Goal: Task Accomplishment & Management: Use online tool/utility

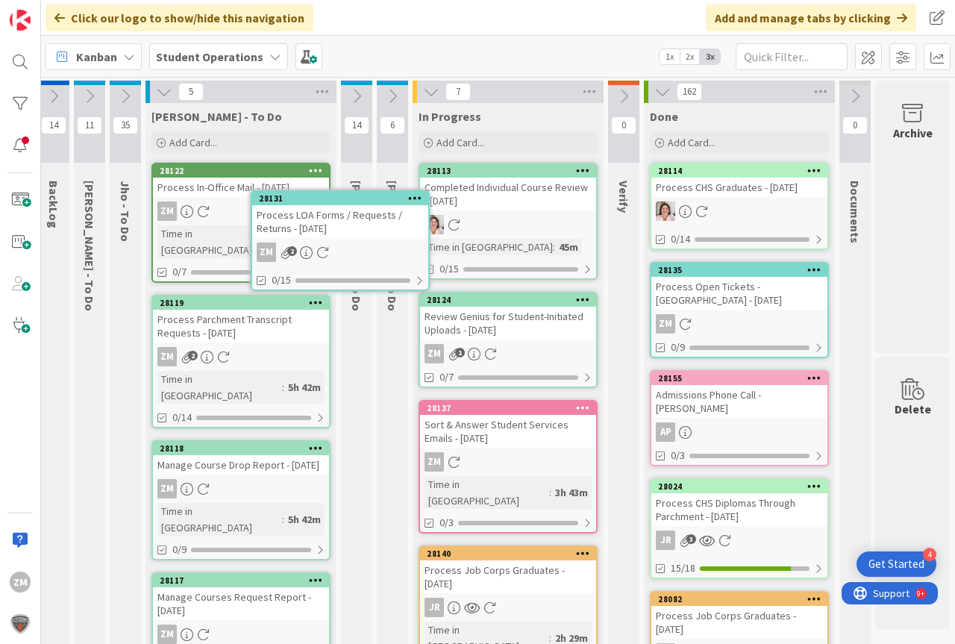
scroll to position [0, 48]
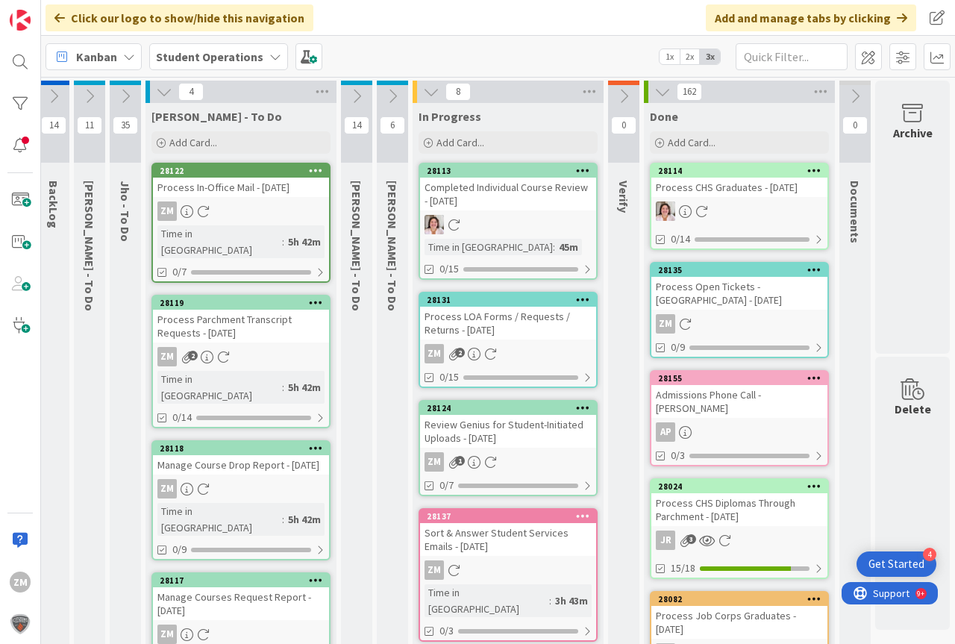
click at [515, 342] on link "28131 Process LOA Forms / Requests / Returns - [DATE] ZM 2 0/15" at bounding box center [507, 340] width 179 height 96
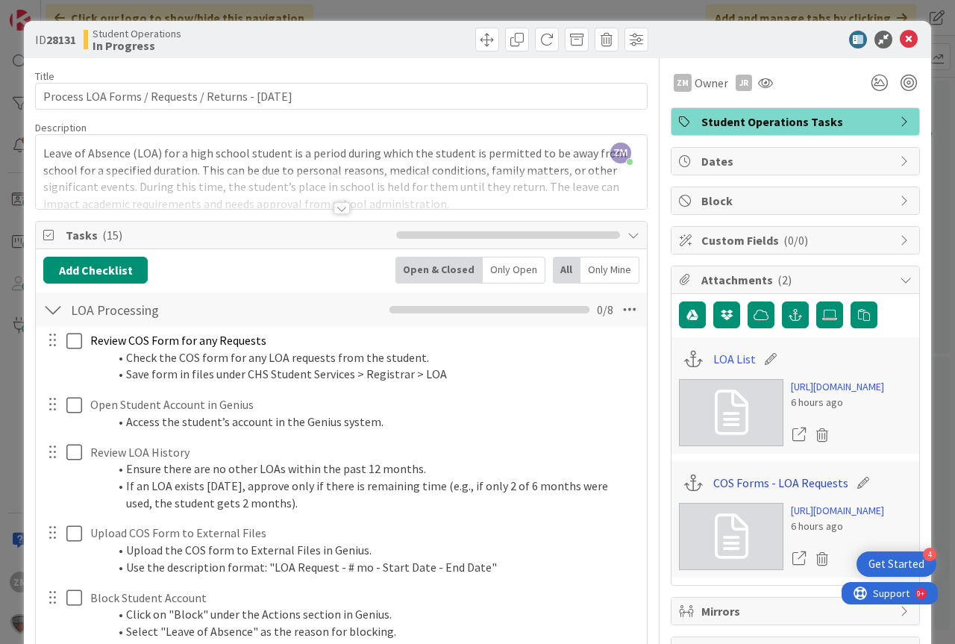
click at [734, 492] on link "COS Forms - LOA Requests" at bounding box center [780, 483] width 135 height 18
click at [720, 356] on link "LOA List" at bounding box center [734, 359] width 43 height 18
click at [900, 40] on icon at bounding box center [909, 40] width 18 height 18
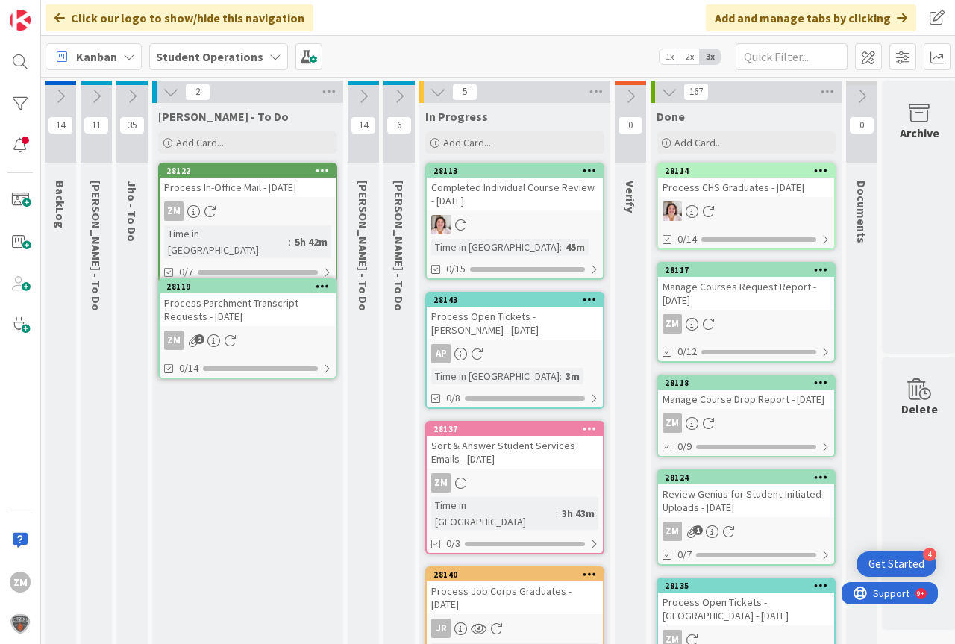
scroll to position [0, 35]
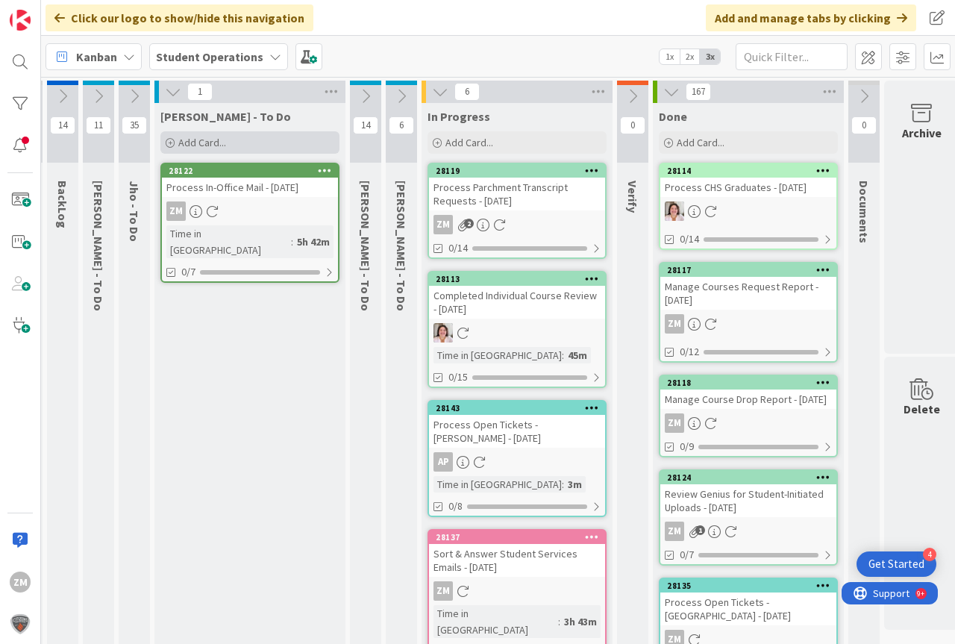
click at [190, 142] on span "Add Card..." at bounding box center [202, 142] width 48 height 13
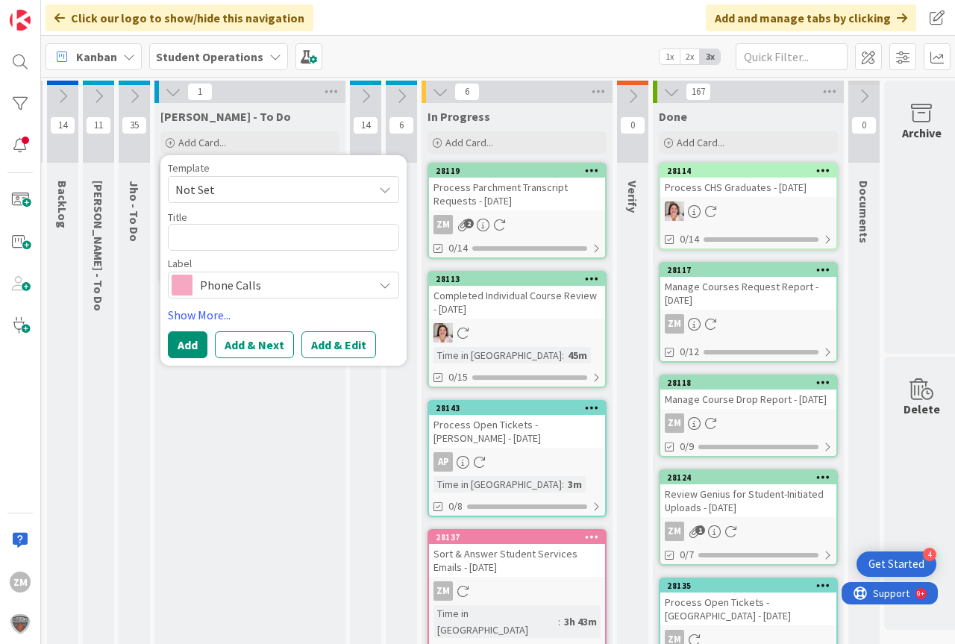
click at [389, 192] on icon at bounding box center [385, 189] width 12 height 12
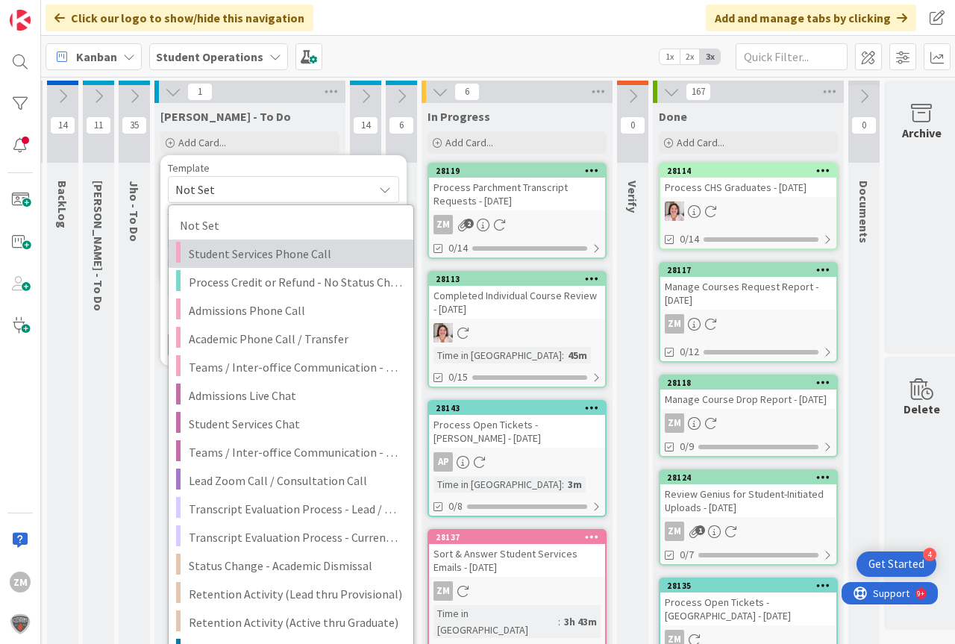
click at [298, 254] on span "Student Services Phone Call" at bounding box center [295, 253] width 213 height 19
type textarea "x"
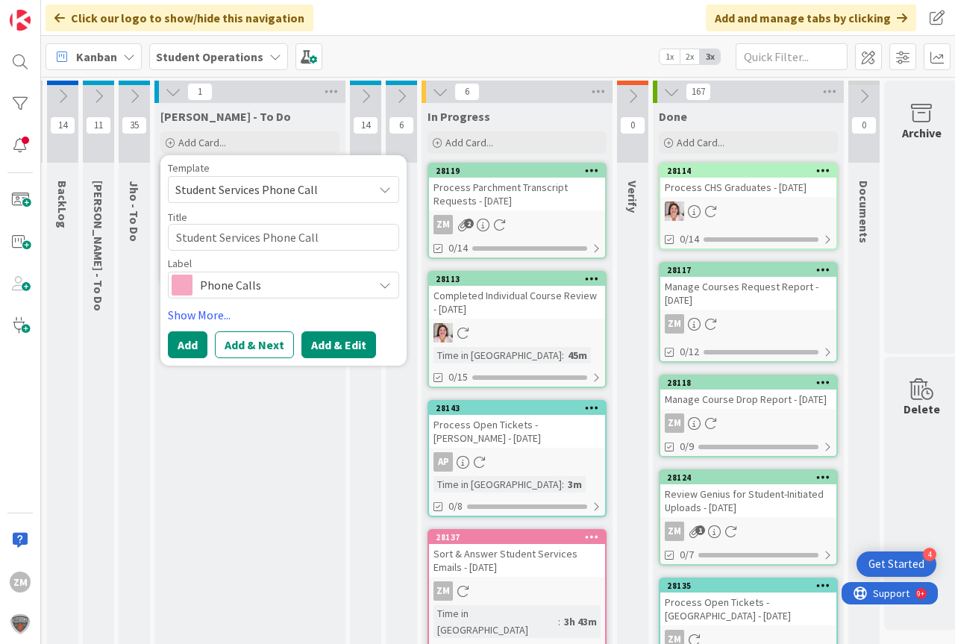
click at [327, 348] on button "Add & Edit" at bounding box center [338, 344] width 75 height 27
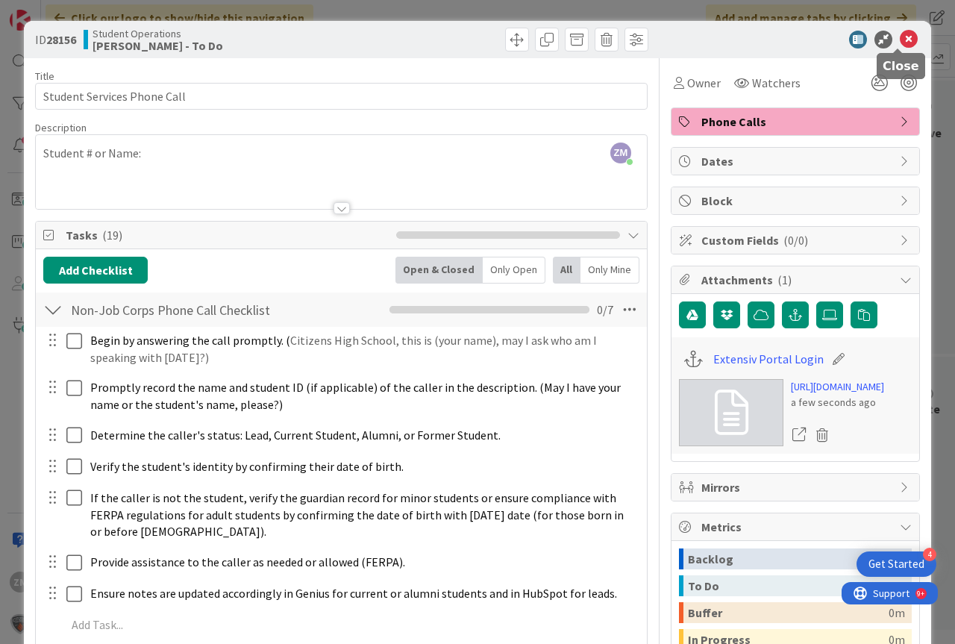
click at [900, 42] on icon at bounding box center [909, 40] width 18 height 18
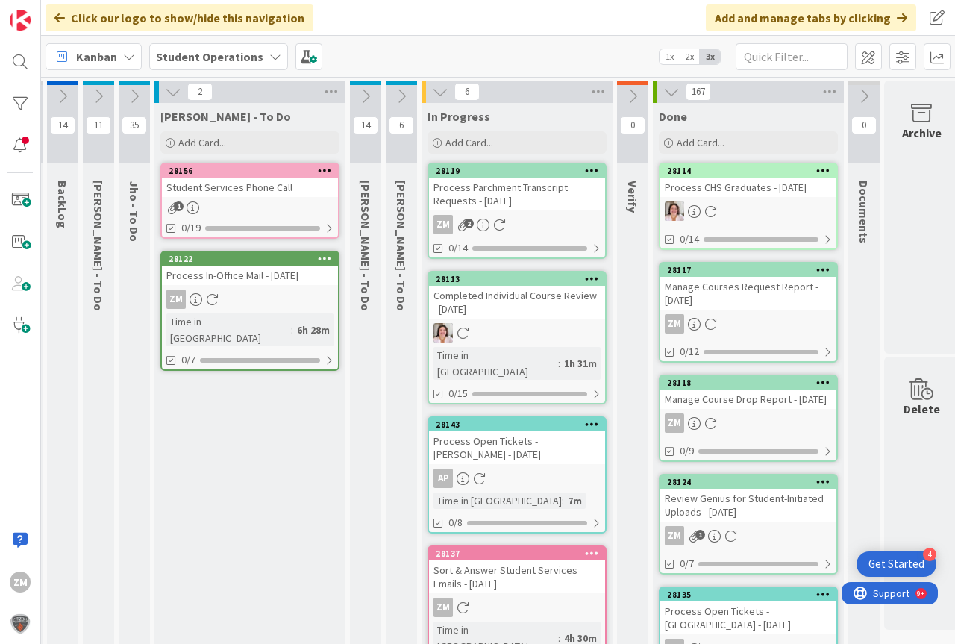
click at [321, 172] on icon at bounding box center [325, 170] width 14 height 10
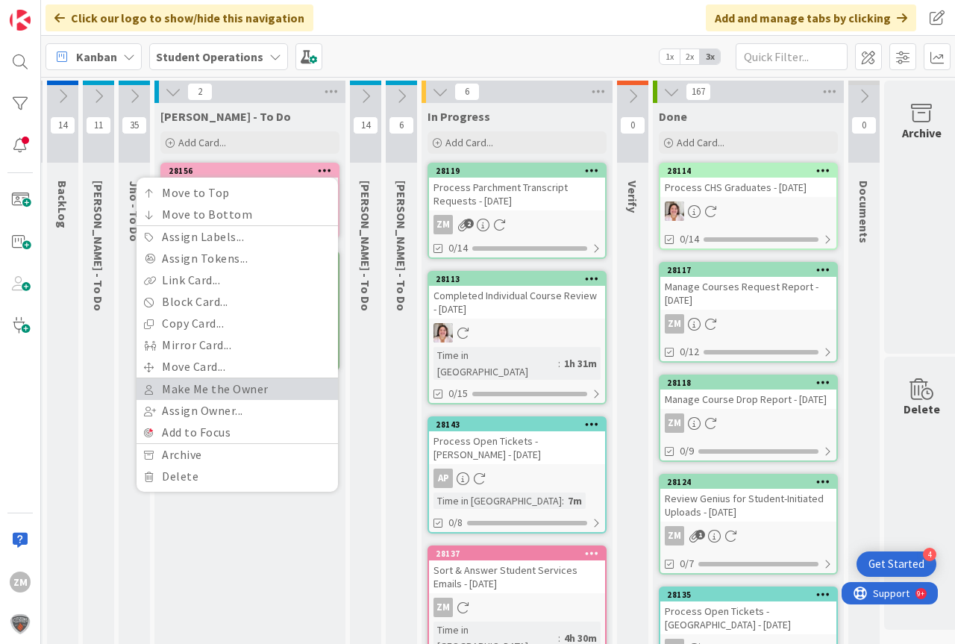
click at [264, 392] on link "Make Me the Owner" at bounding box center [237, 389] width 201 height 22
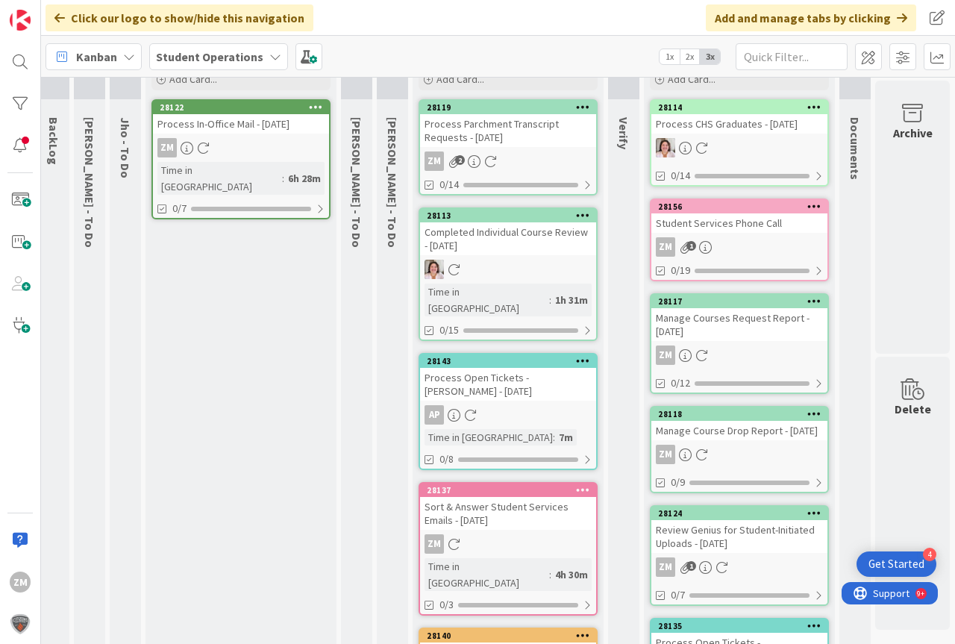
scroll to position [0, 55]
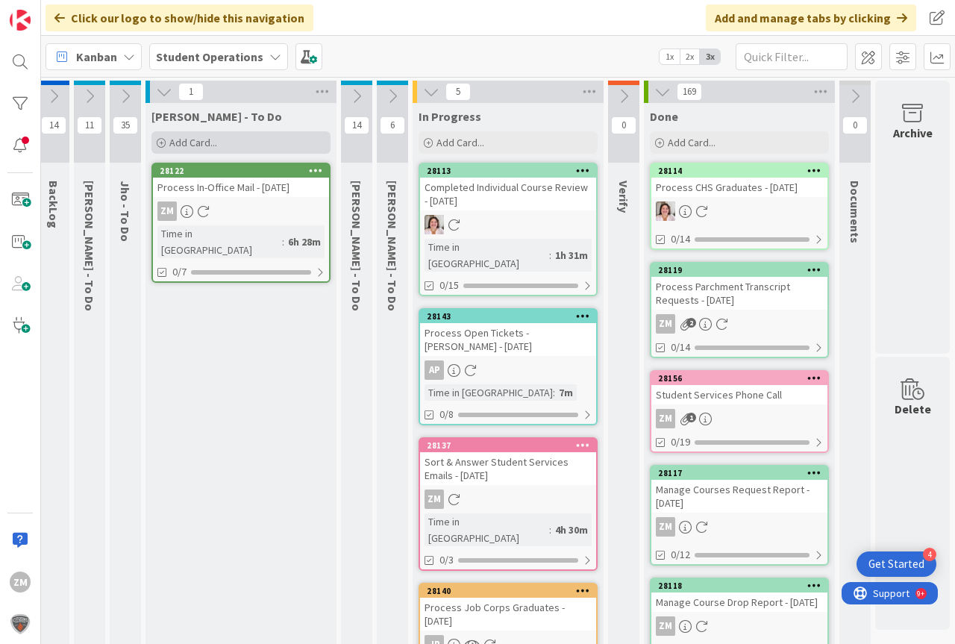
click at [169, 141] on span "Add Card..." at bounding box center [193, 142] width 48 height 13
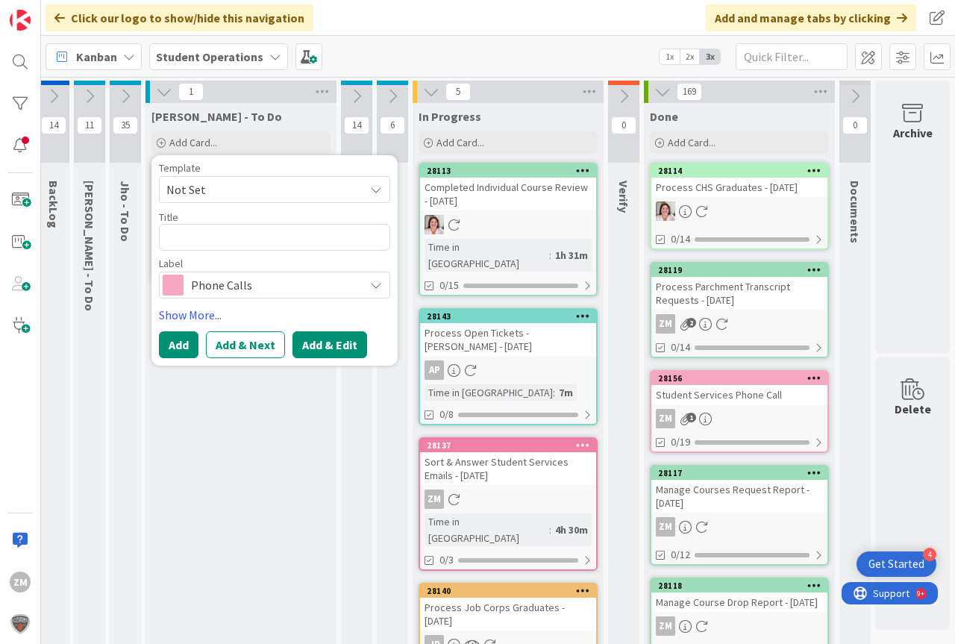
click at [337, 347] on button "Add & Edit" at bounding box center [329, 344] width 75 height 27
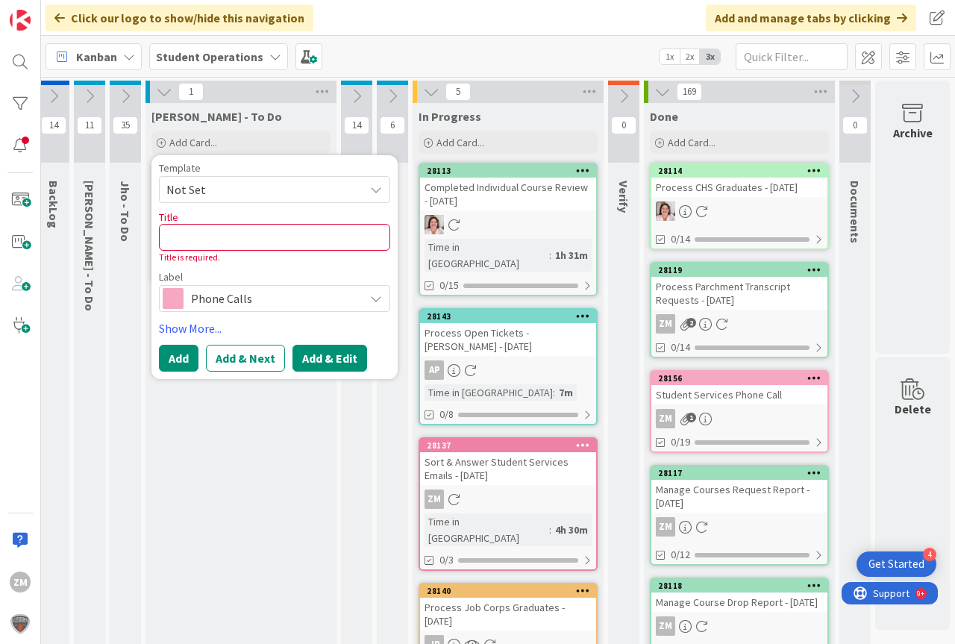
click at [310, 354] on button "Add & Edit" at bounding box center [329, 358] width 75 height 27
drag, startPoint x: 206, startPoint y: 540, endPoint x: 209, endPoint y: 504, distance: 35.9
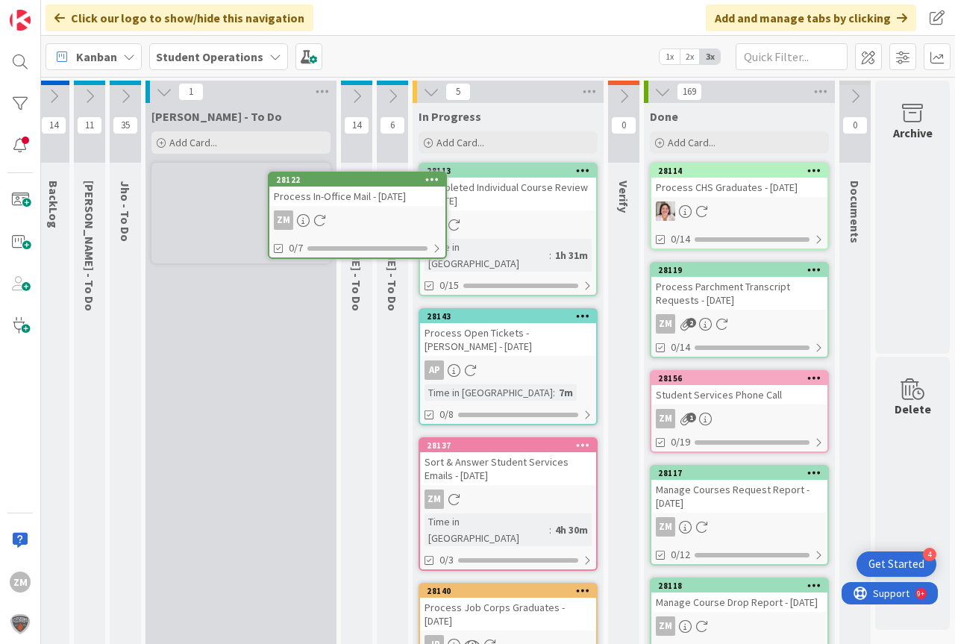
scroll to position [0, 48]
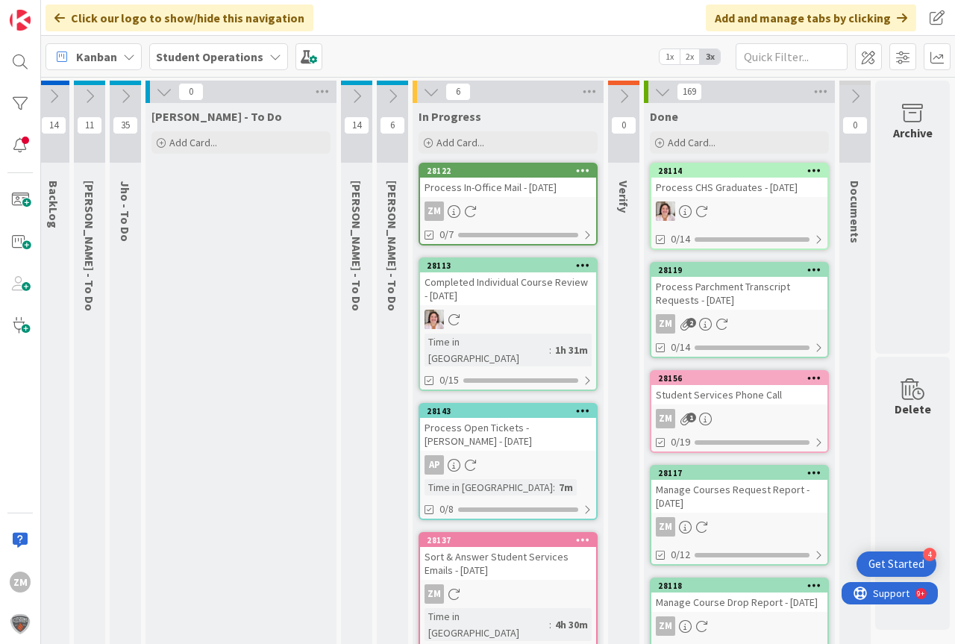
click at [122, 95] on icon at bounding box center [125, 96] width 16 height 16
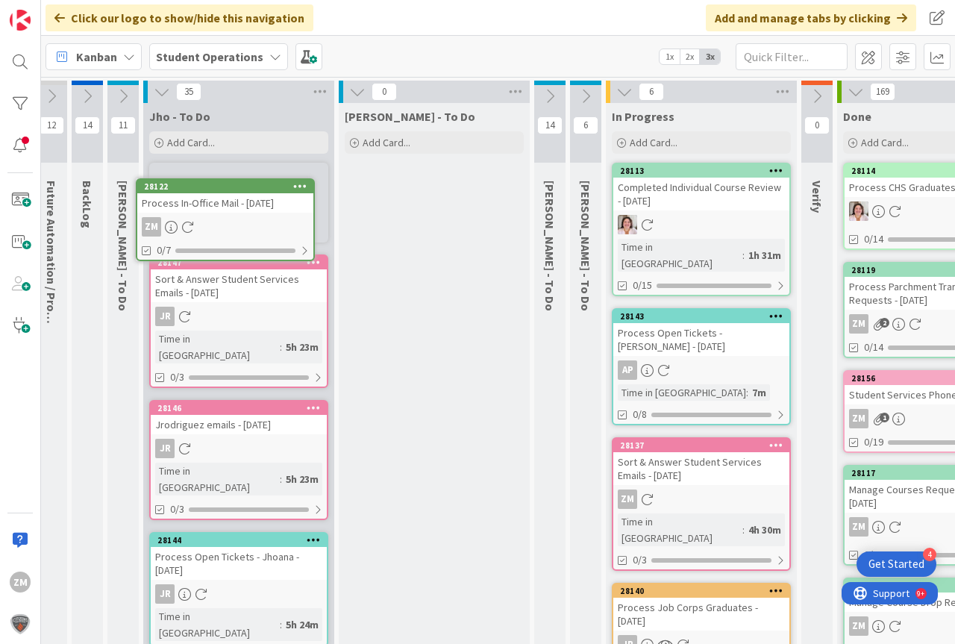
scroll to position [0, 0]
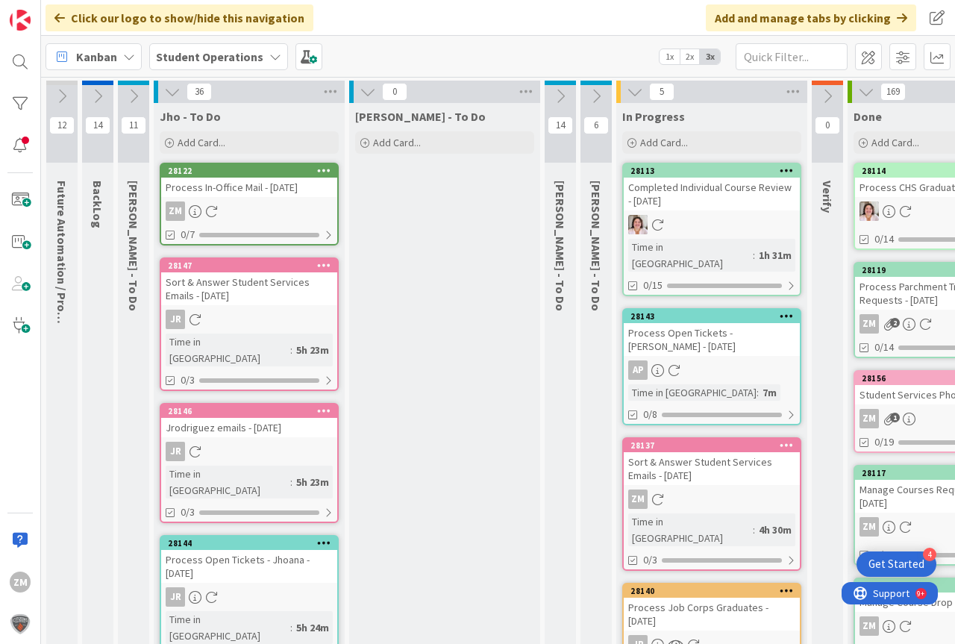
click at [174, 92] on icon at bounding box center [172, 92] width 16 height 16
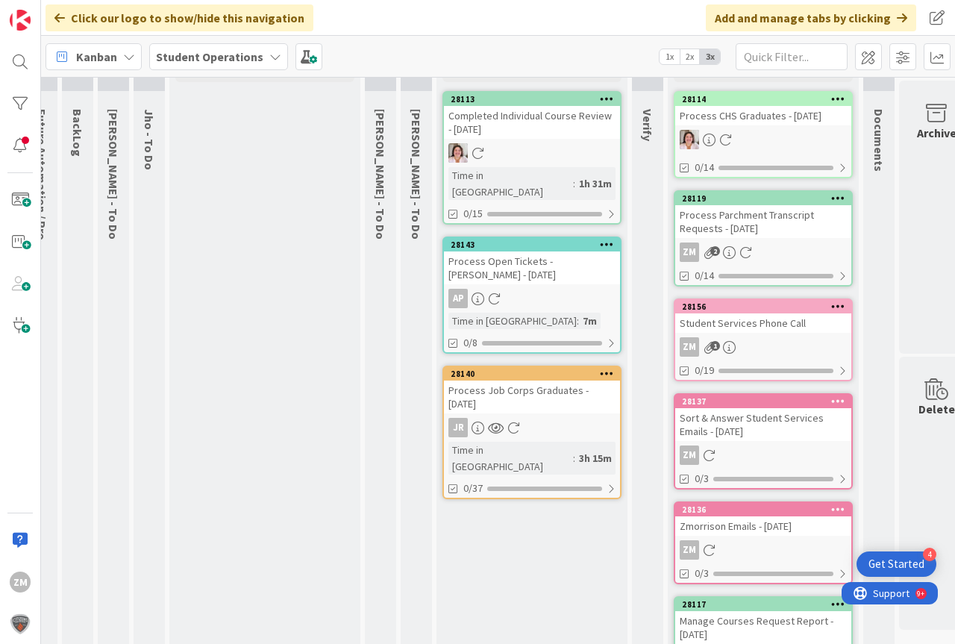
scroll to position [0, 20]
